Goal: Navigation & Orientation: Find specific page/section

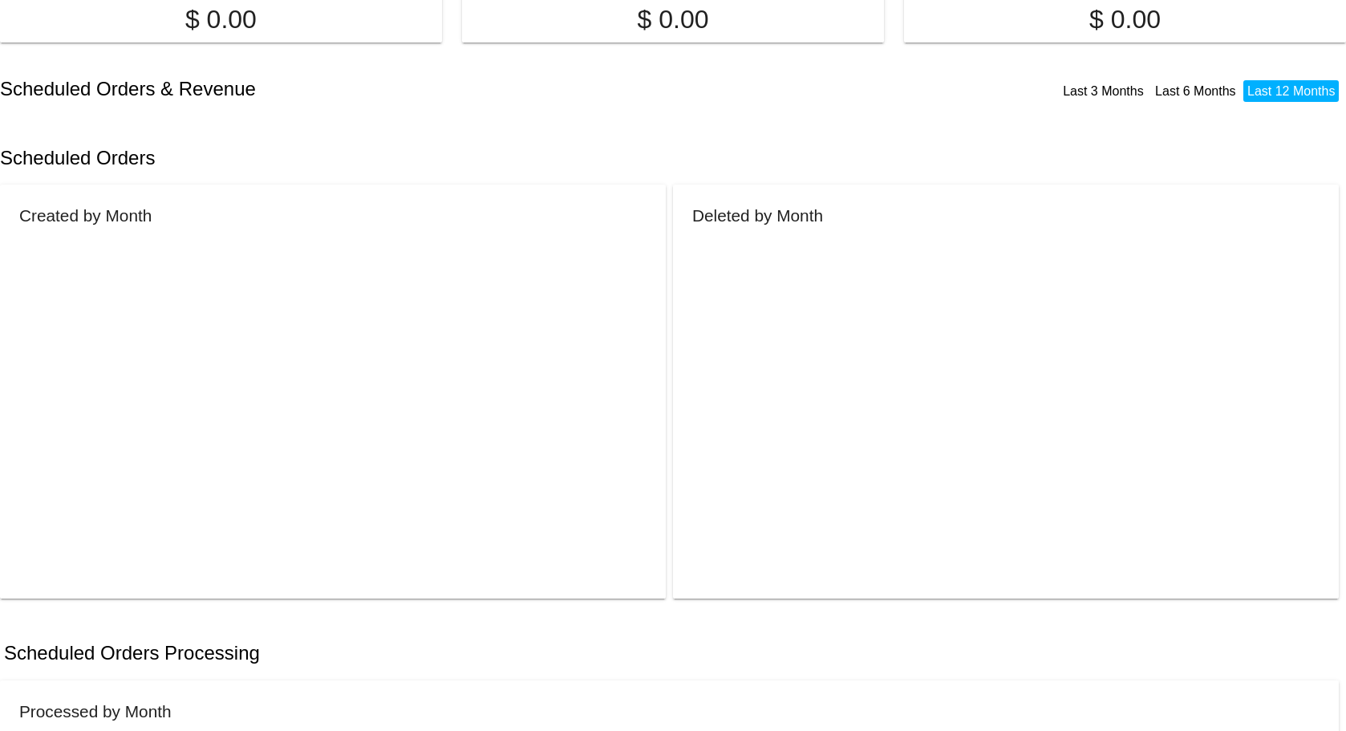
scroll to position [114, 0]
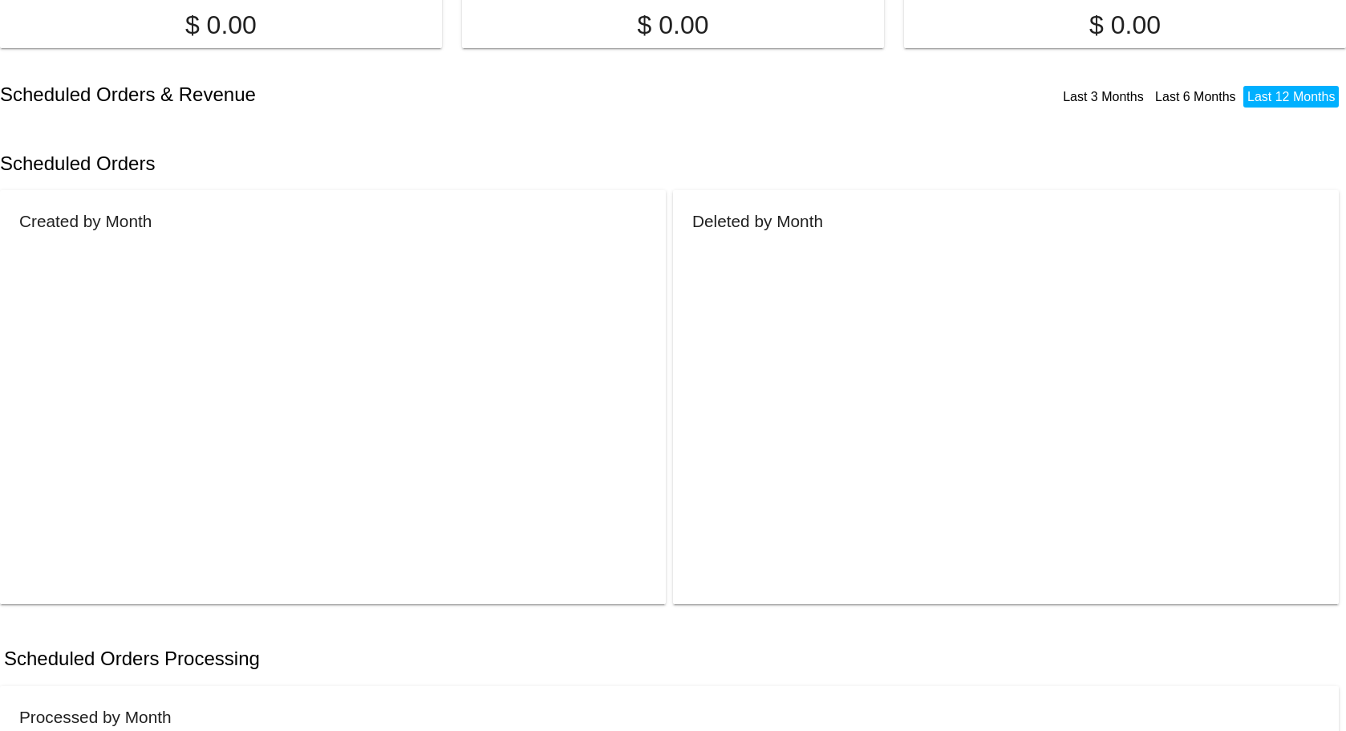
click at [112, 168] on h2 "Scheduled Orders" at bounding box center [336, 163] width 673 height 22
copy app-dashboard-scheduled-orders-snapshot "Scheduled Orders"
click at [123, 90] on h2 "Scheduled Orders & Revenue" at bounding box center [336, 94] width 673 height 22
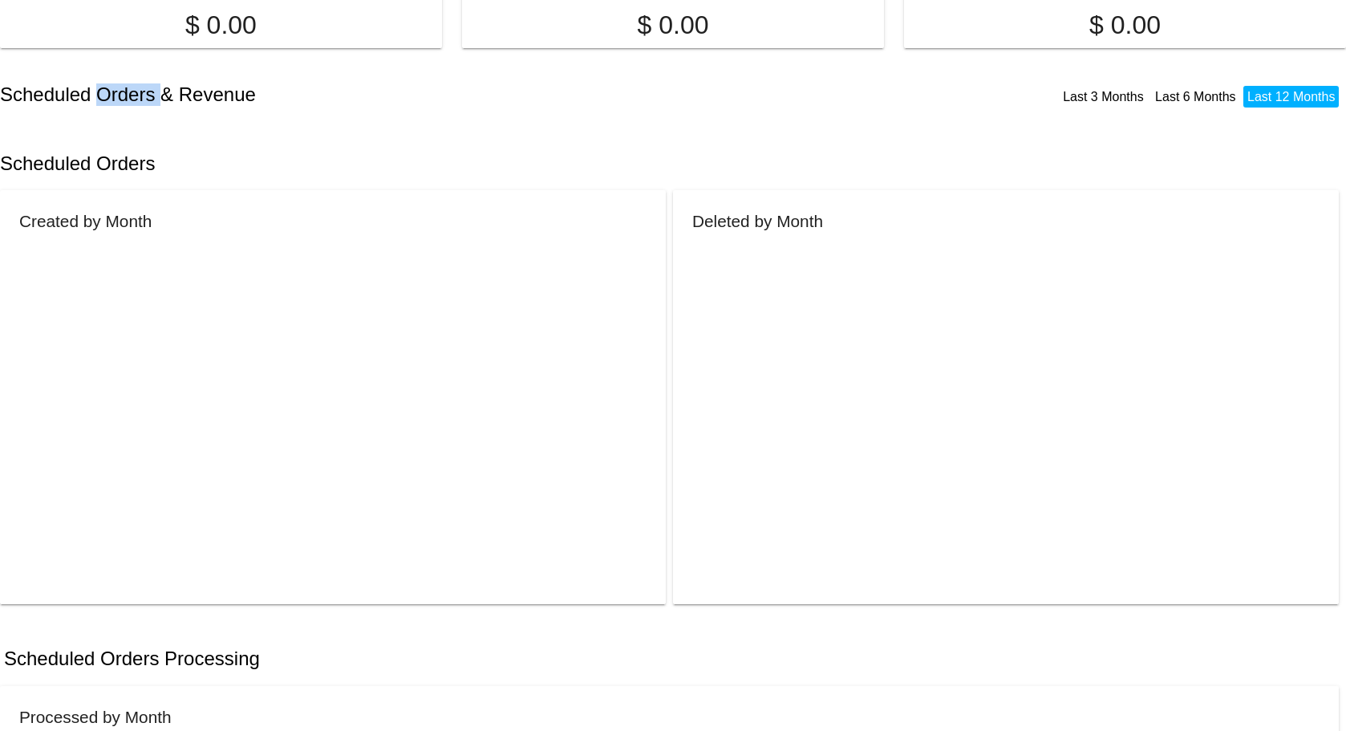
click at [123, 90] on h2 "Scheduled Orders & Revenue" at bounding box center [336, 94] width 673 height 22
copy div "Scheduled Orders & Revenue"
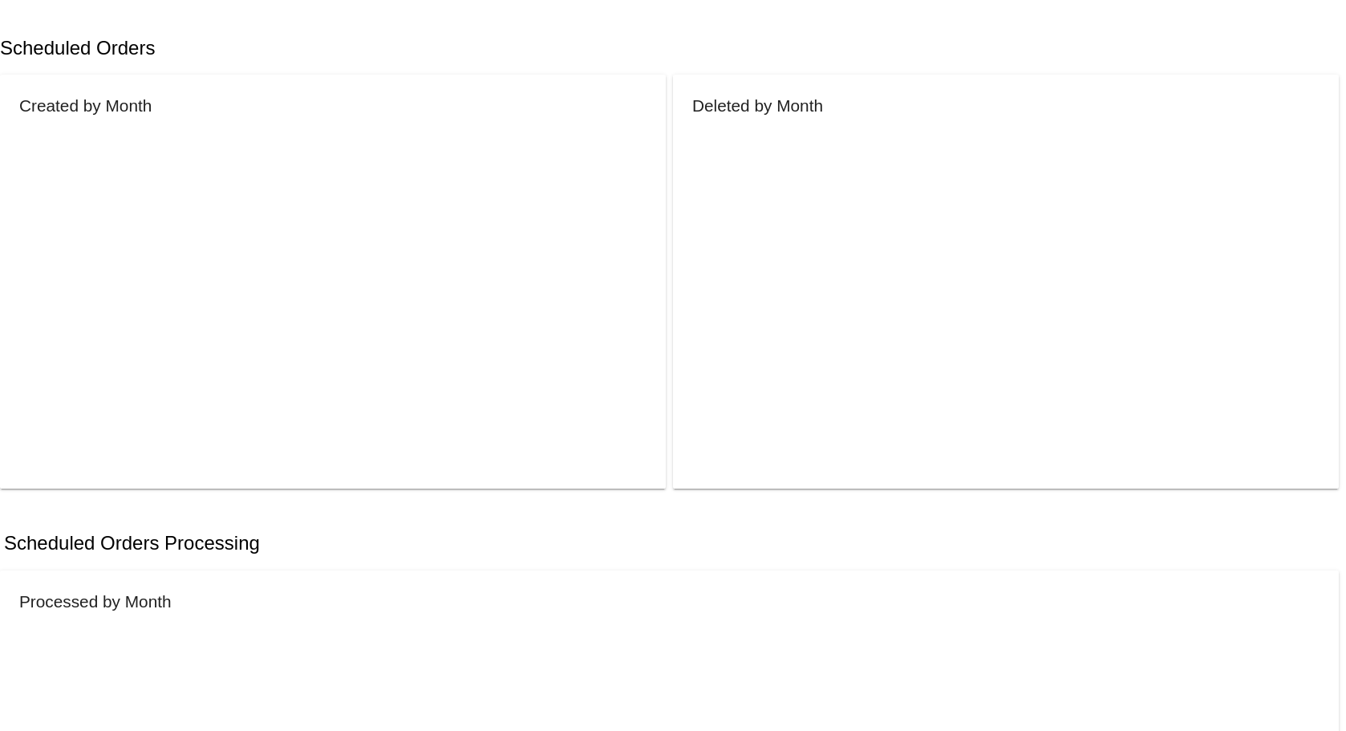
scroll to position [274, 0]
